Goal: Check status

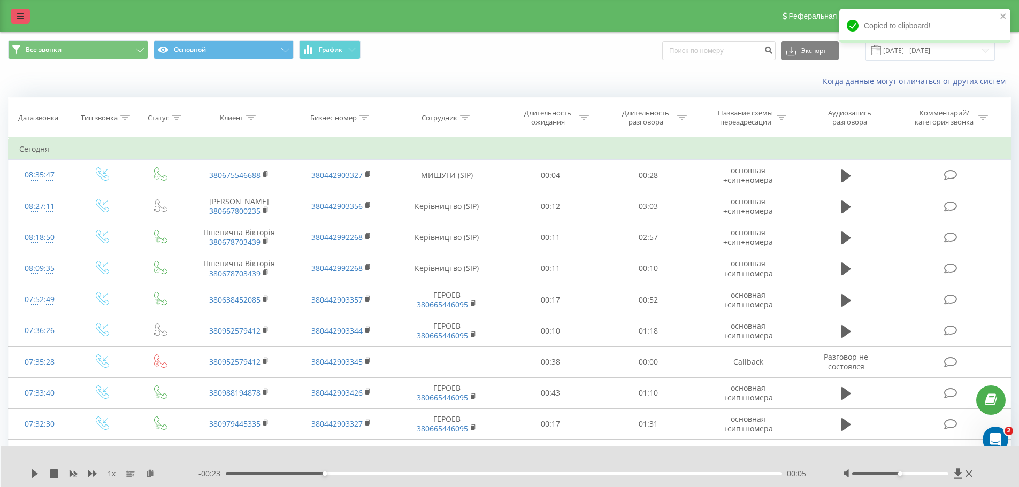
click at [12, 18] on link at bounding box center [20, 16] width 19 height 15
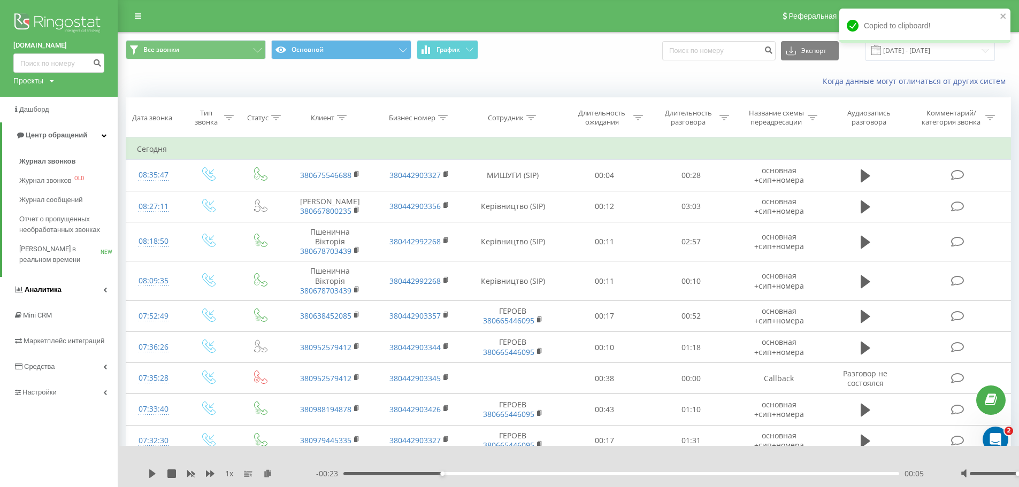
click at [53, 289] on span "Аналитика" at bounding box center [43, 290] width 37 height 8
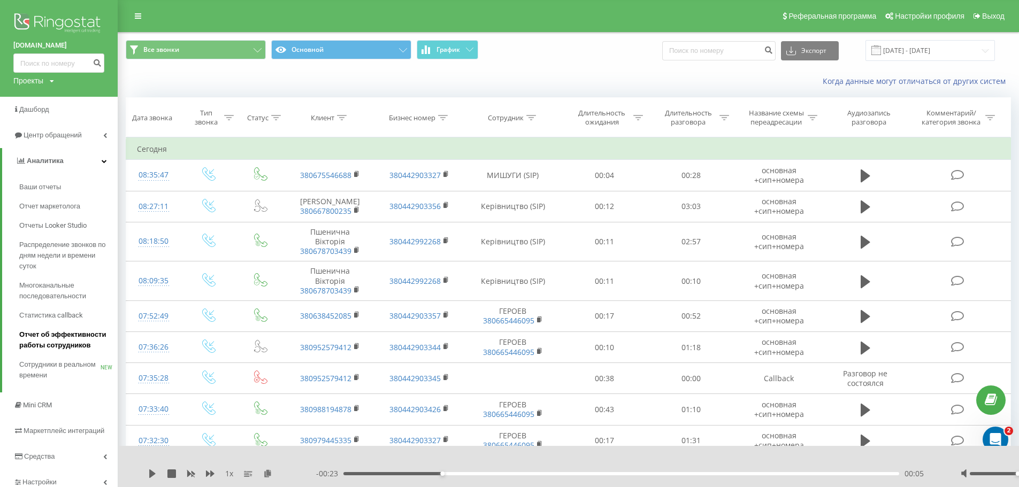
click at [77, 344] on span "Отчет об эффективности работы сотрудников" at bounding box center [65, 340] width 93 height 21
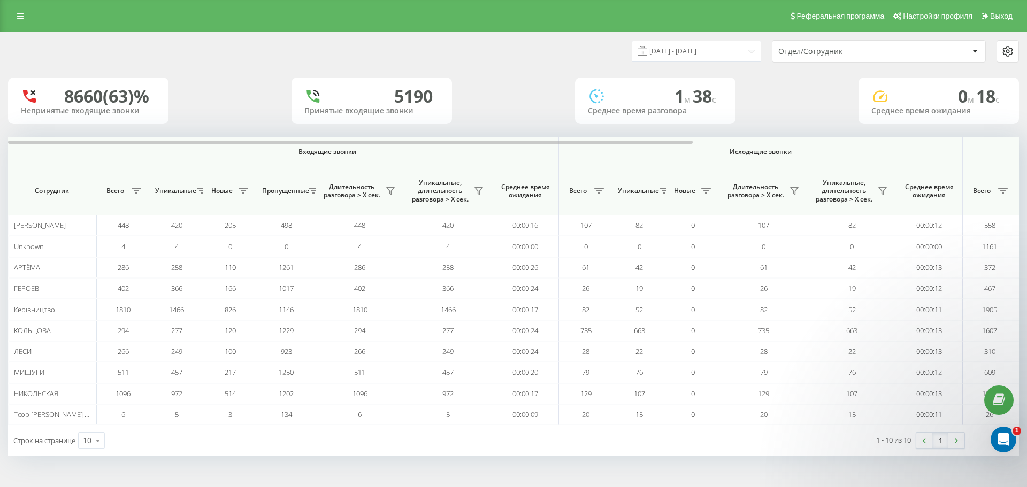
click at [255, 113] on div "8660 (63)% Непринятые входящие звонки 5190 Принятые входящие звонки 1 м 38 c Ср…" at bounding box center [513, 101] width 1011 height 47
click at [745, 49] on input "21.07.2025 - 21.08.2025" at bounding box center [696, 51] width 129 height 21
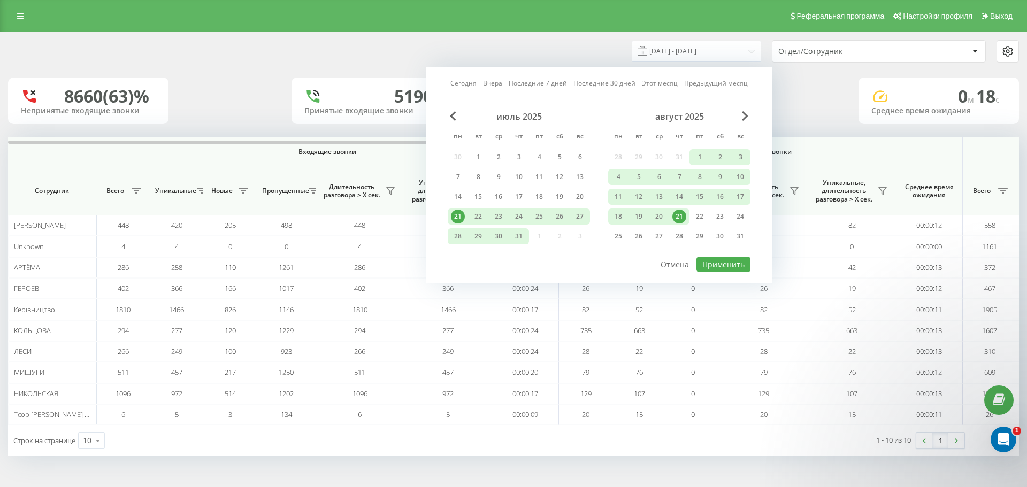
click at [680, 217] on div "21" at bounding box center [679, 217] width 14 height 14
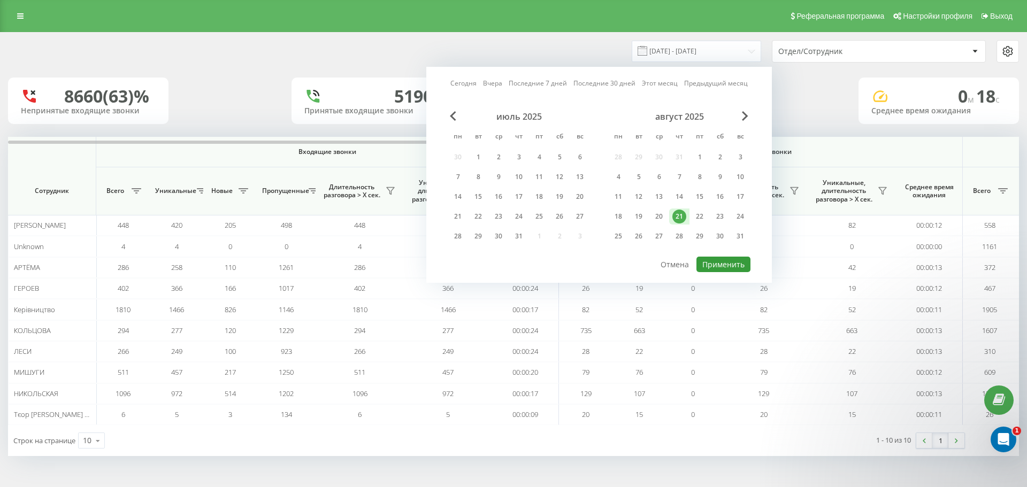
click at [716, 262] on button "Применить" at bounding box center [723, 265] width 54 height 16
type input "[DATE] - [DATE]"
